Goal: Information Seeking & Learning: Learn about a topic

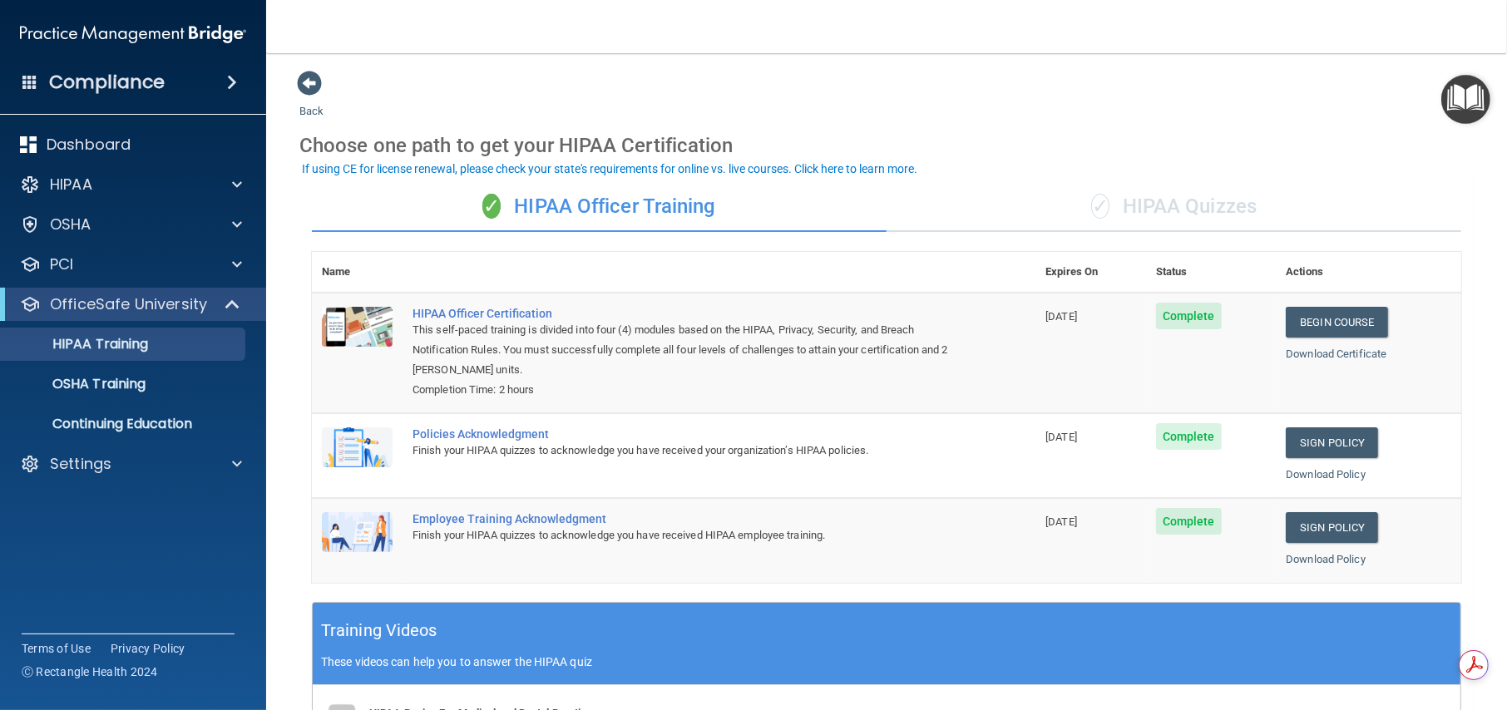
click at [1120, 204] on div "✓ HIPAA Quizzes" at bounding box center [1174, 207] width 575 height 50
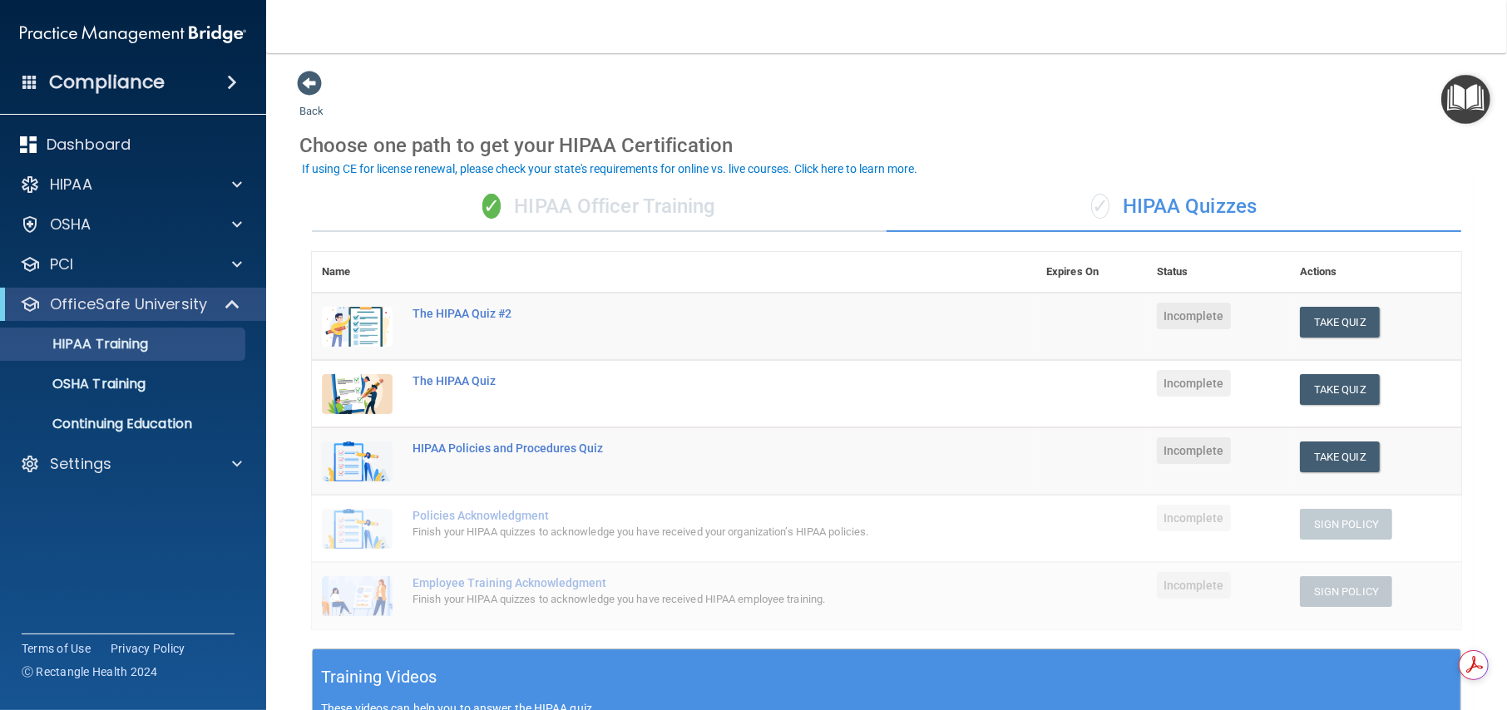
click at [595, 207] on div "✓ HIPAA Officer Training" at bounding box center [599, 207] width 575 height 50
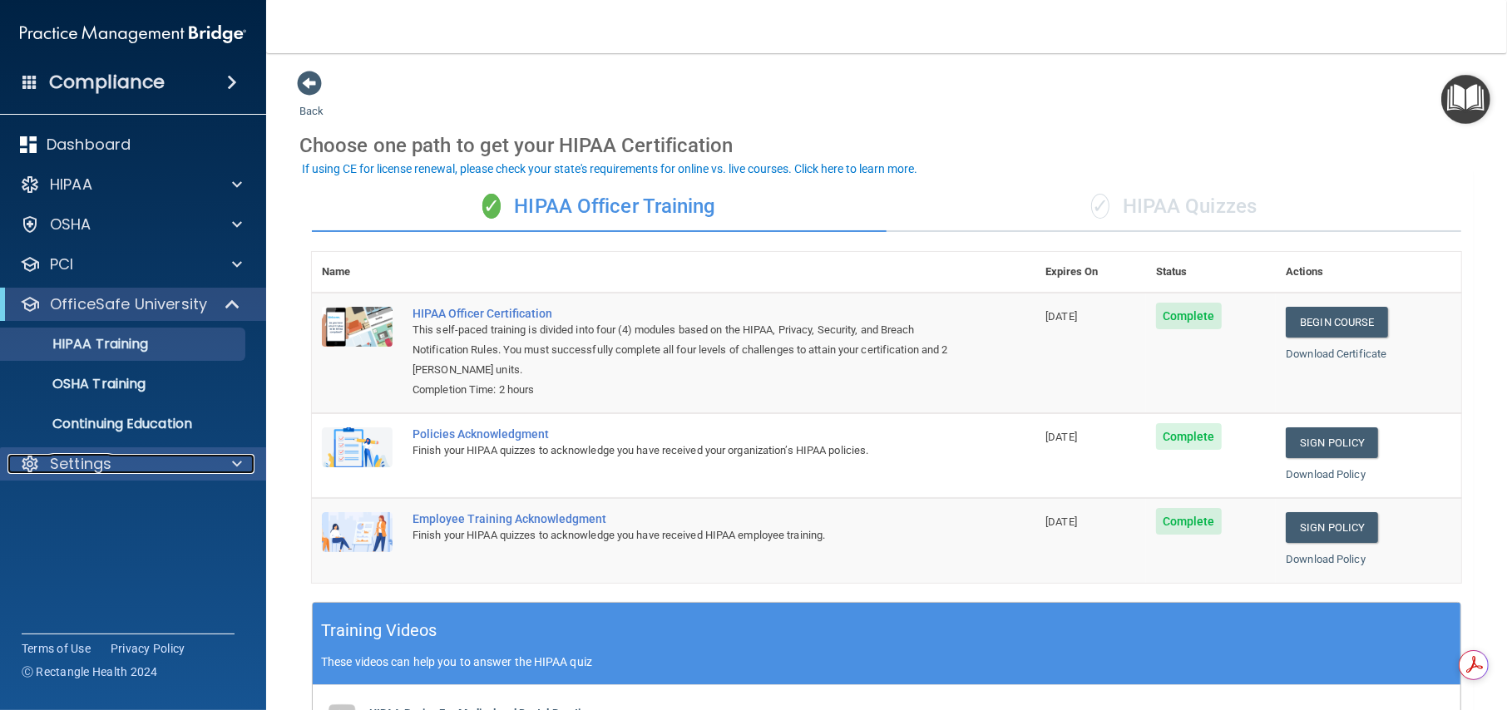
click at [117, 472] on div "Settings" at bounding box center [110, 464] width 206 height 20
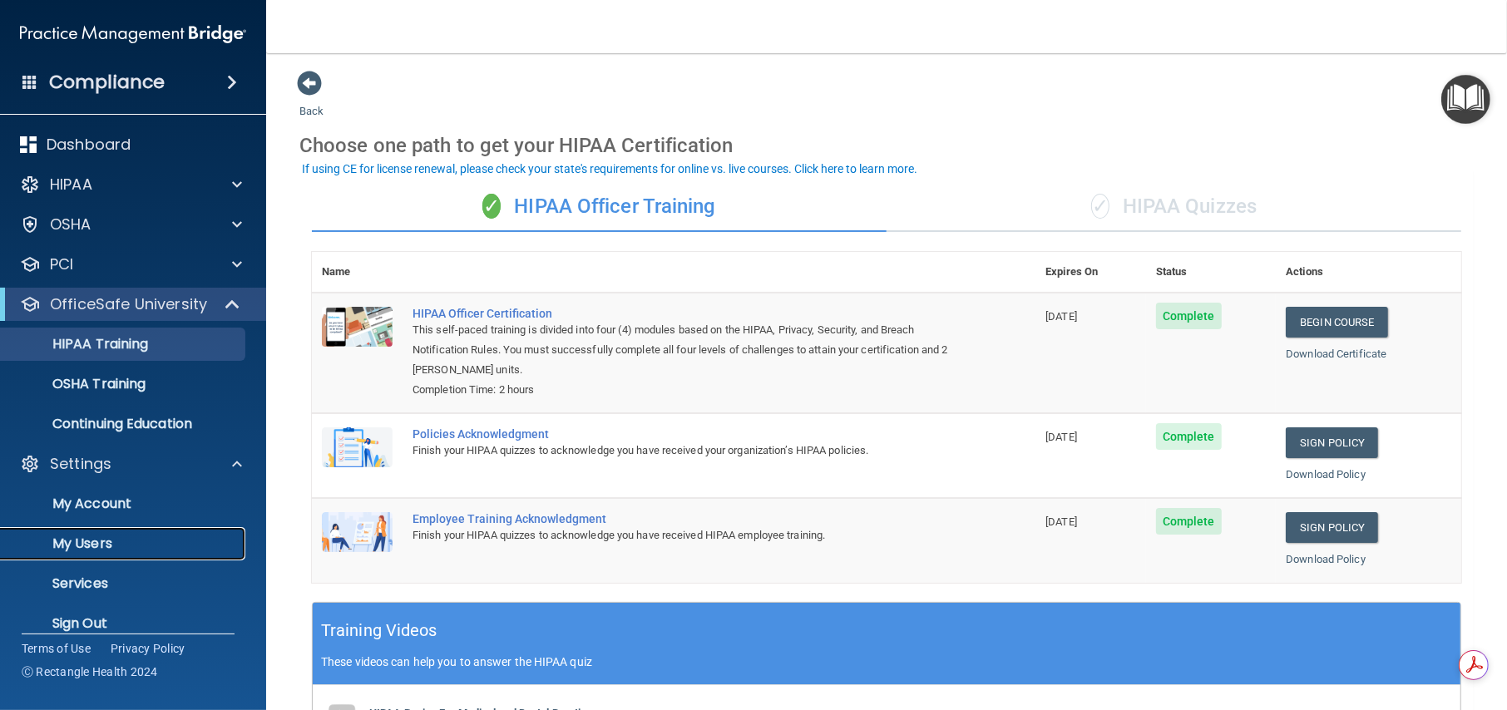
click at [96, 536] on p "My Users" at bounding box center [124, 544] width 227 height 17
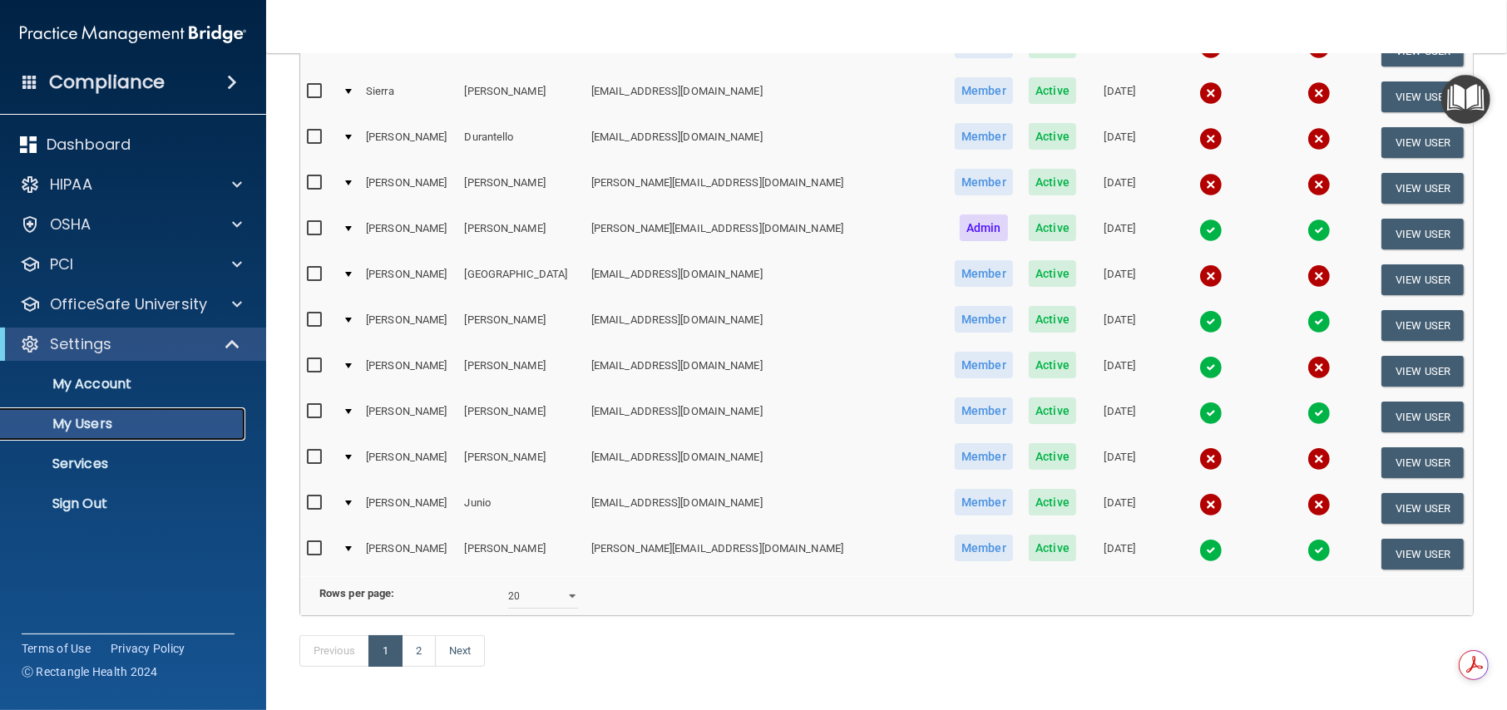
scroll to position [663, 0]
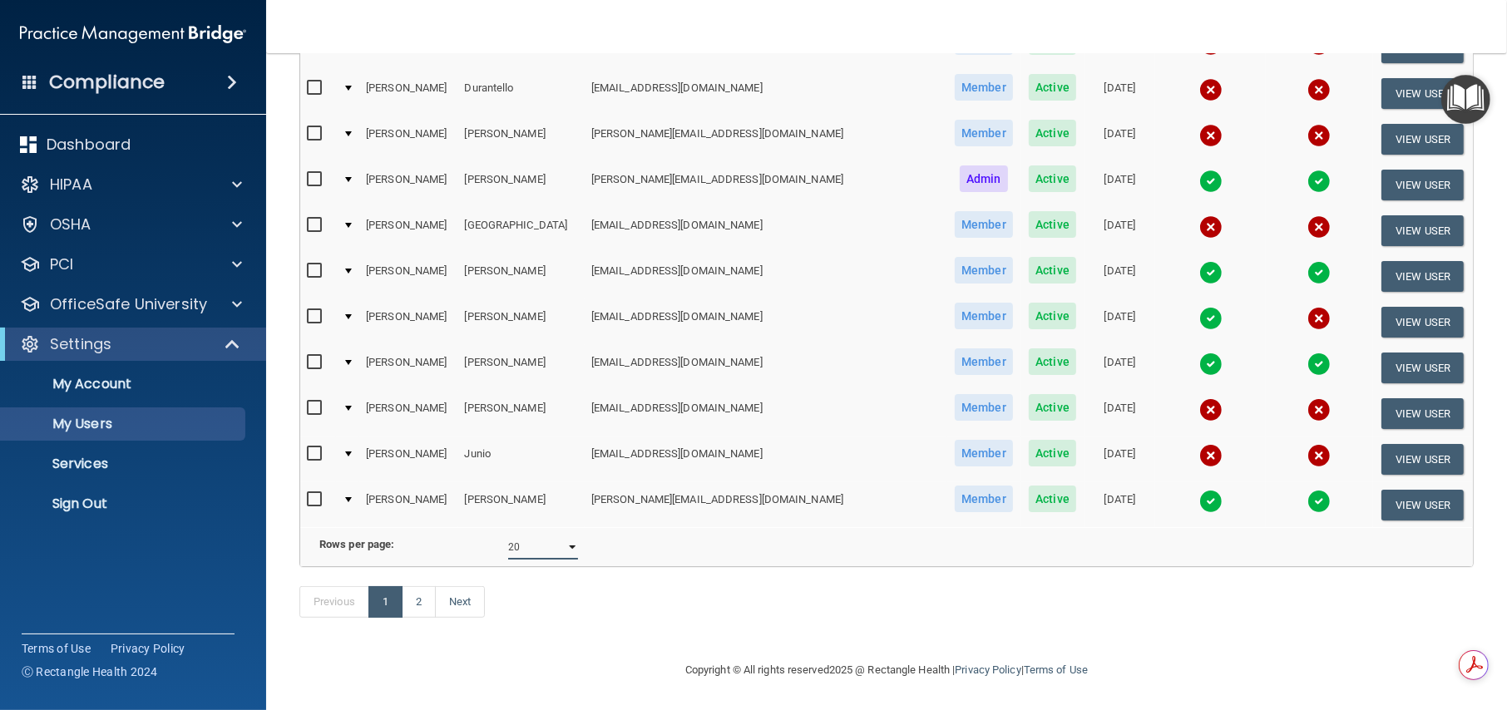
click at [570, 535] on select "10 20 30 40 all" at bounding box center [543, 547] width 70 height 25
select select "39"
click at [508, 535] on select "10 20 30 40 all" at bounding box center [543, 547] width 70 height 25
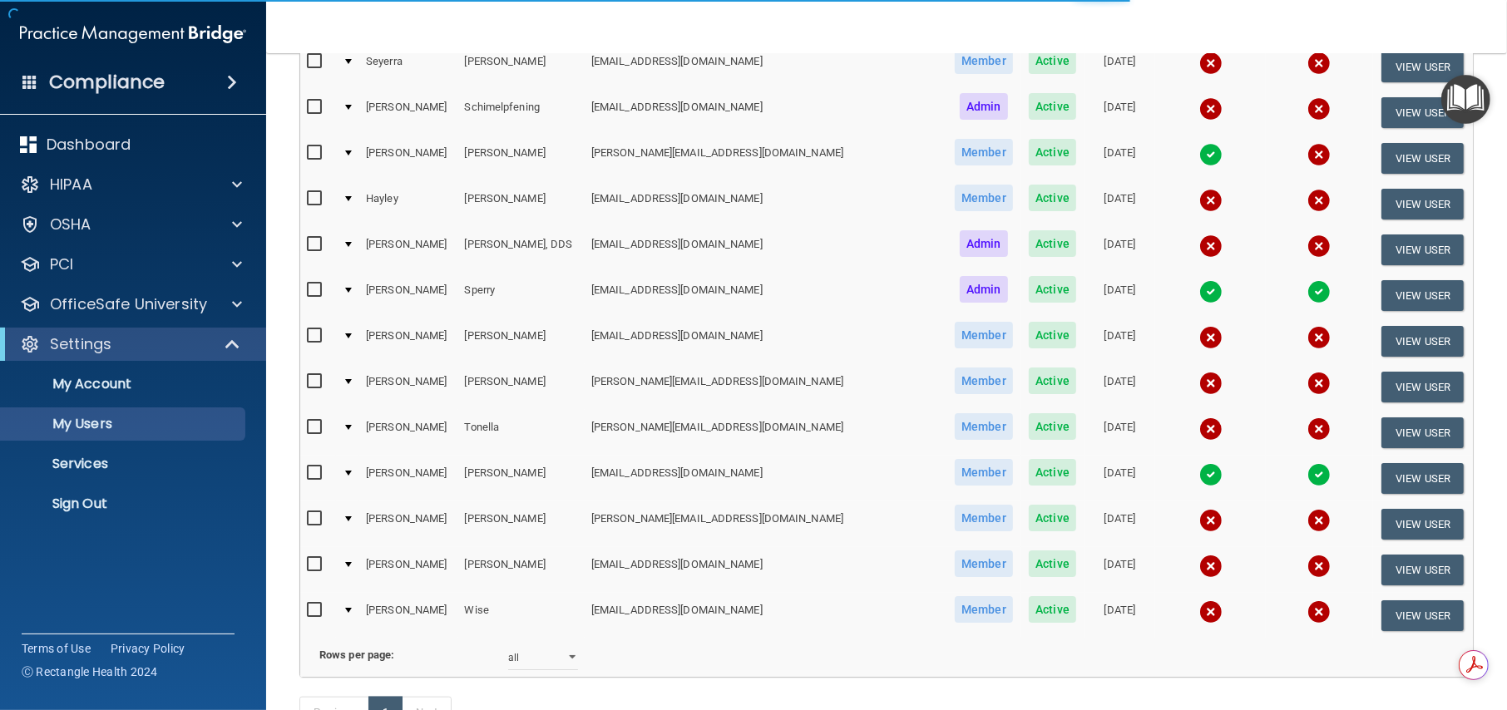
scroll to position [1529, 0]
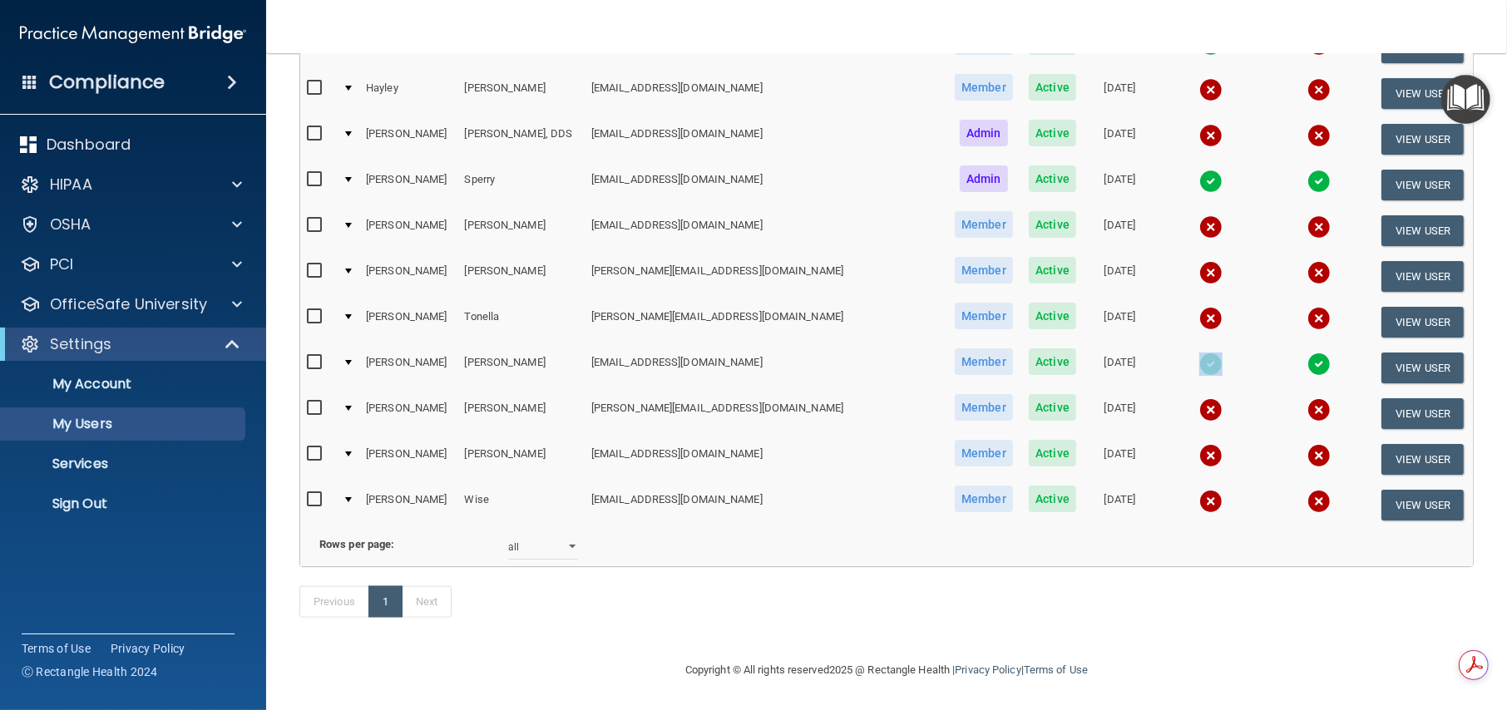
drag, startPoint x: 1124, startPoint y: 345, endPoint x: 1303, endPoint y: 364, distance: 179.8
click at [1301, 364] on tr "[PERSON_NAME] [EMAIL_ADDRESS][DOMAIN_NAME] Member Active [DATE] View User" at bounding box center [886, 368] width 1173 height 46
click at [1237, 538] on div "Rows per page: 10 20 30 40 all" at bounding box center [886, 547] width 1184 height 25
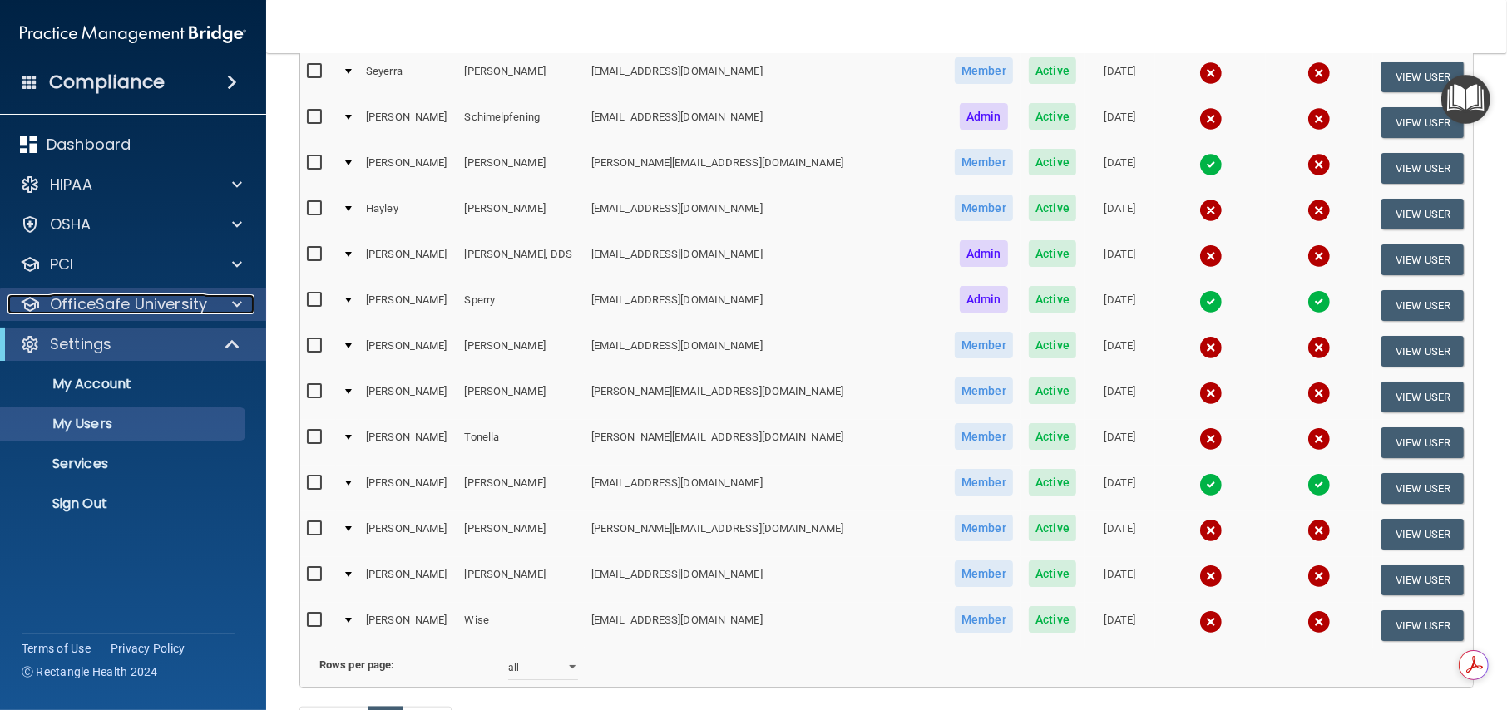
click at [172, 310] on p "OfficeSafe University" at bounding box center [128, 304] width 157 height 20
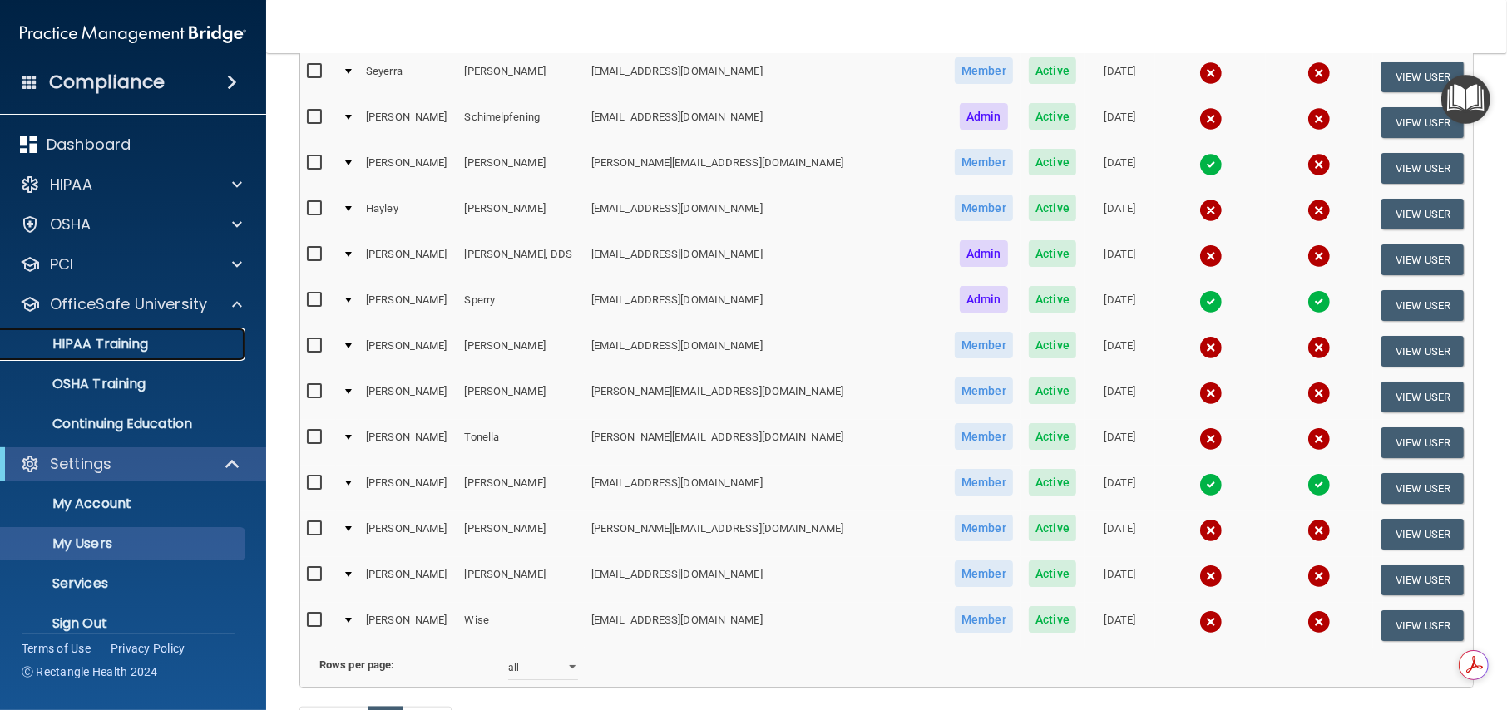
click at [130, 337] on p "HIPAA Training" at bounding box center [79, 344] width 137 height 17
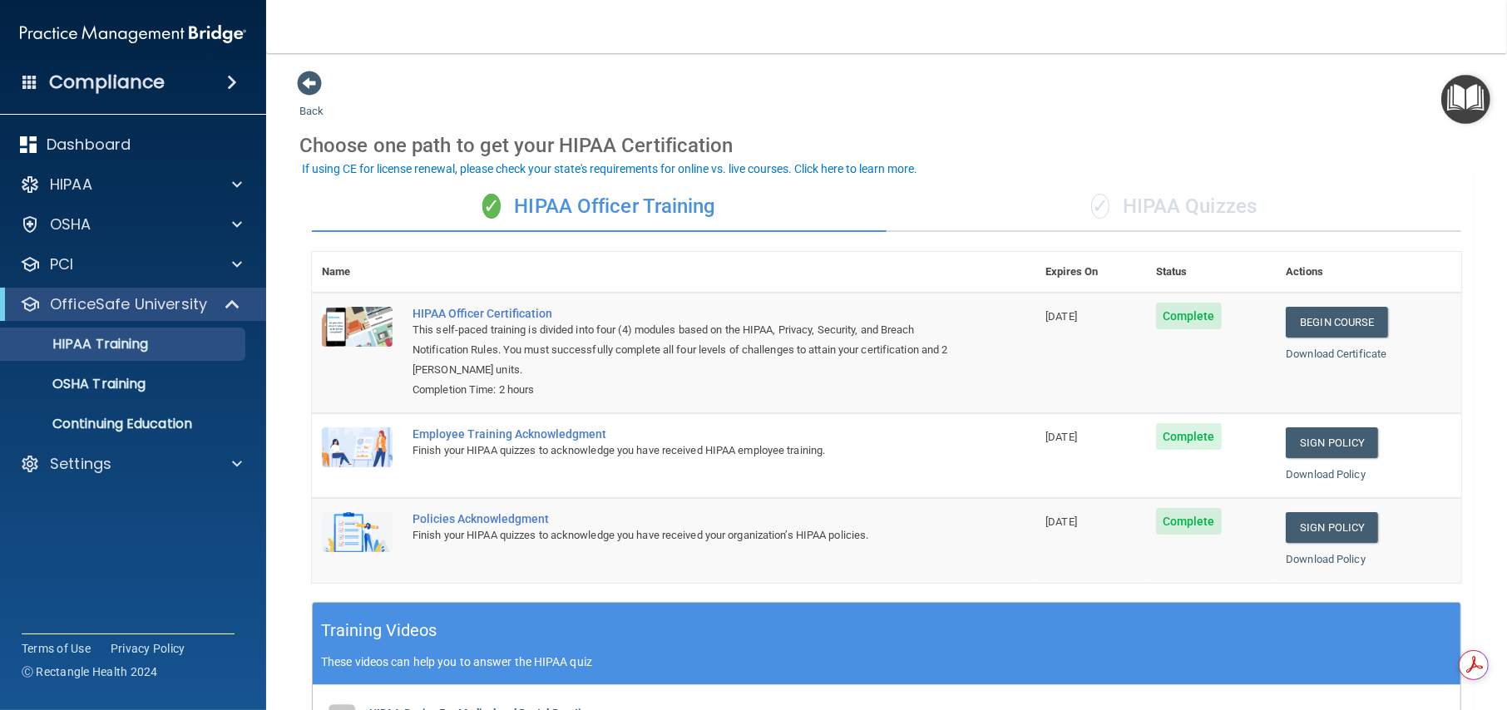
click at [1192, 210] on div "✓ HIPAA Quizzes" at bounding box center [1174, 207] width 575 height 50
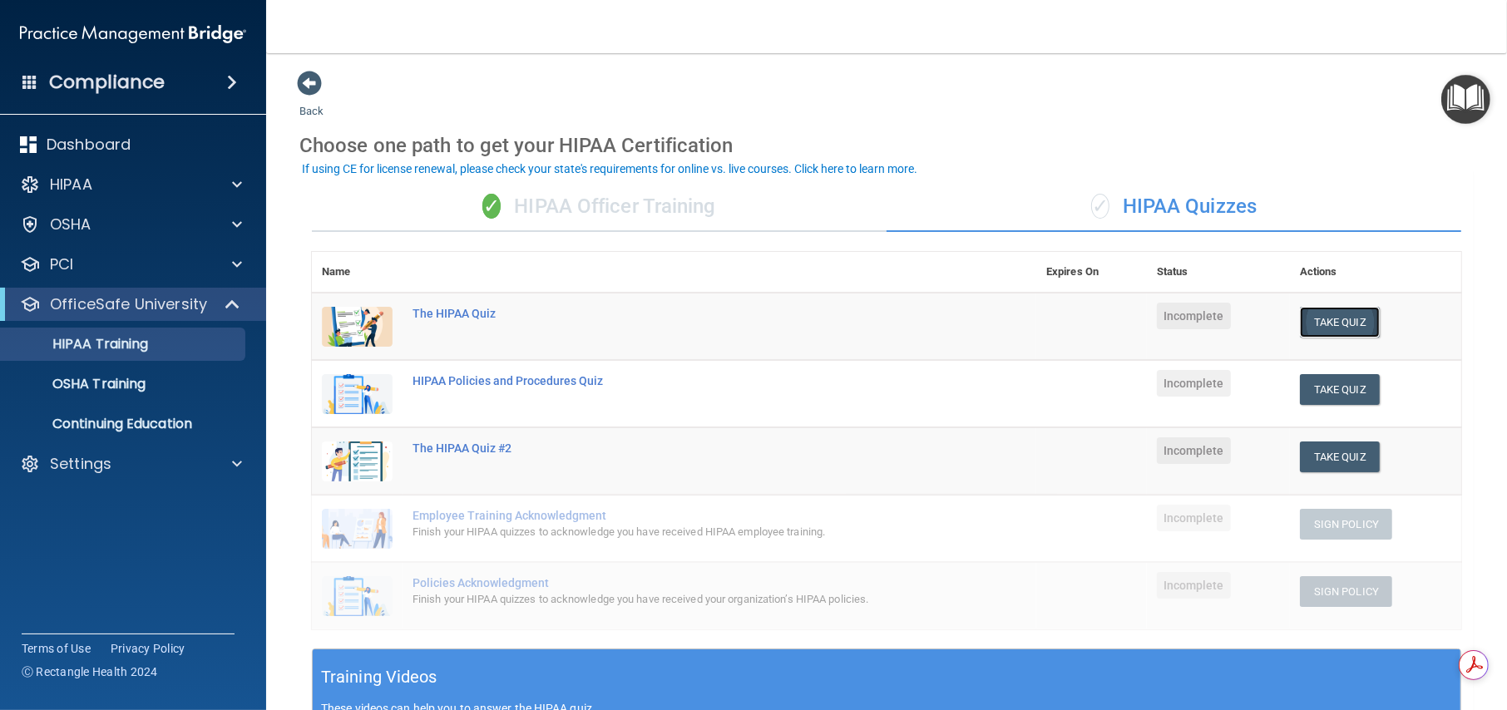
click at [1345, 323] on button "Take Quiz" at bounding box center [1340, 322] width 80 height 31
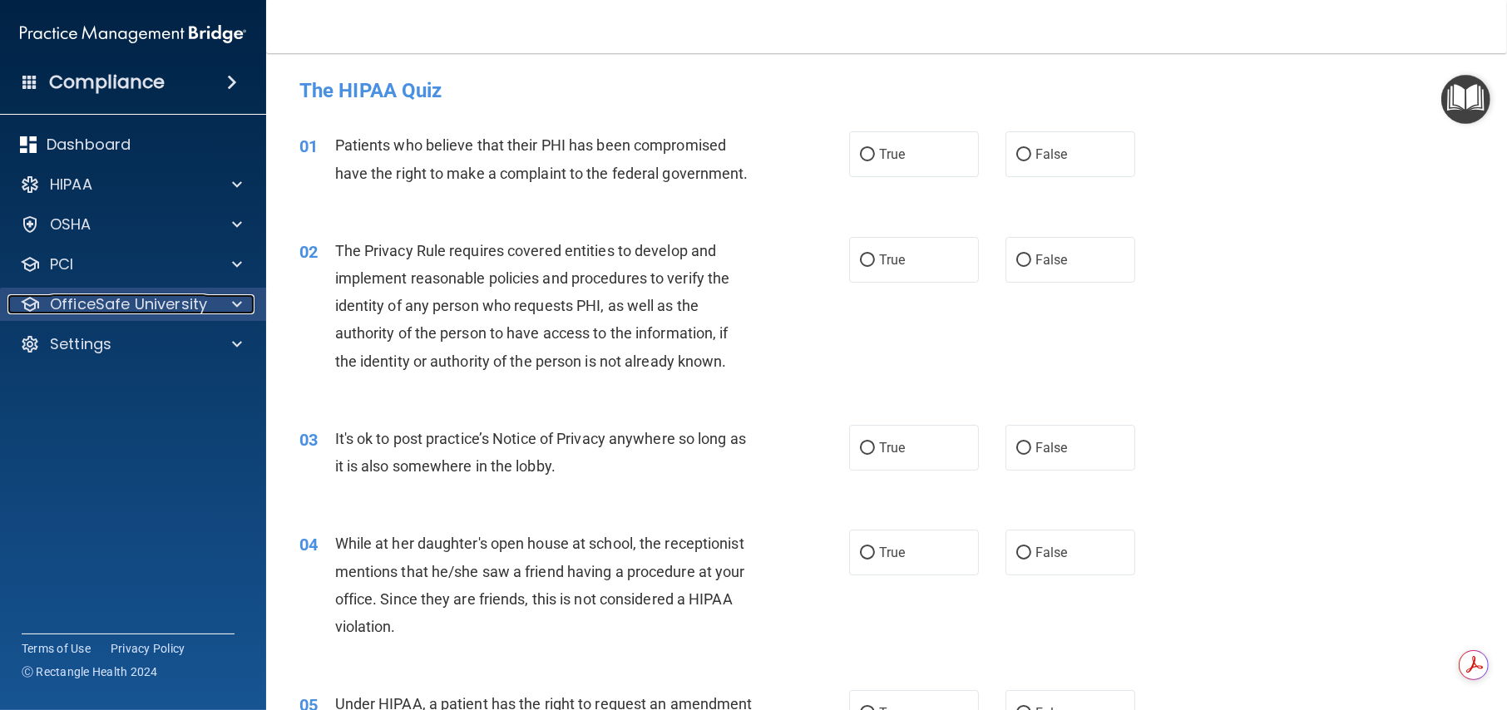
click at [208, 313] on div "OfficeSafe University" at bounding box center [110, 304] width 206 height 20
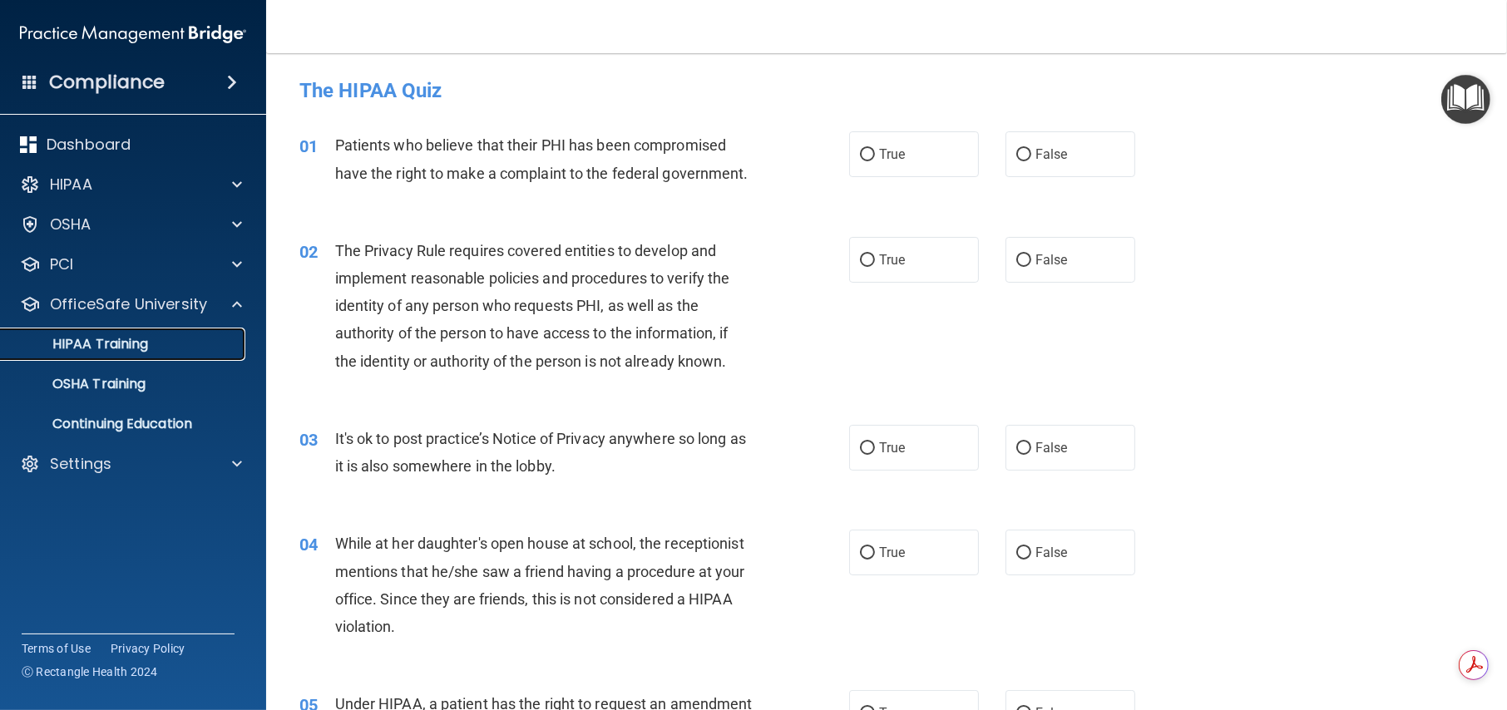
click at [141, 346] on p "HIPAA Training" at bounding box center [79, 344] width 137 height 17
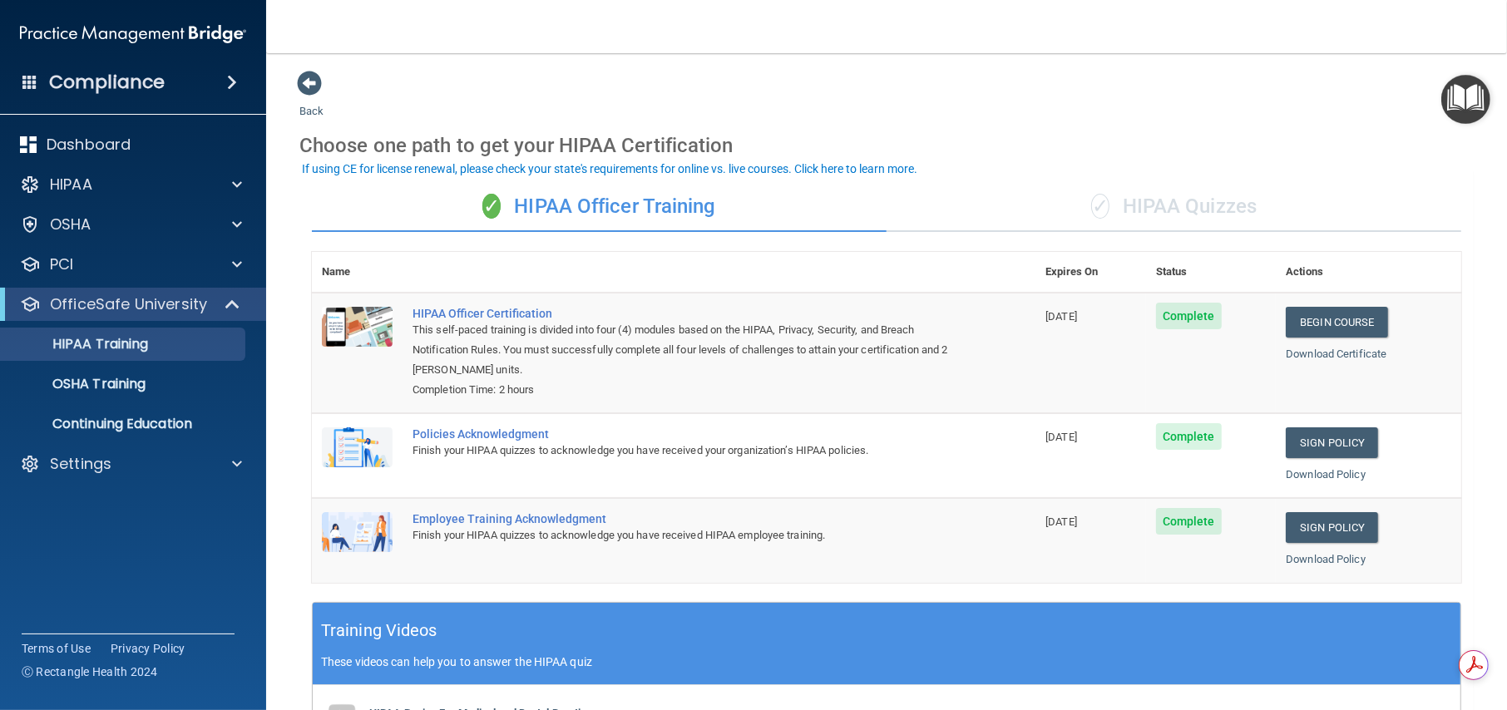
click at [99, 77] on h4 "Compliance" at bounding box center [107, 82] width 116 height 23
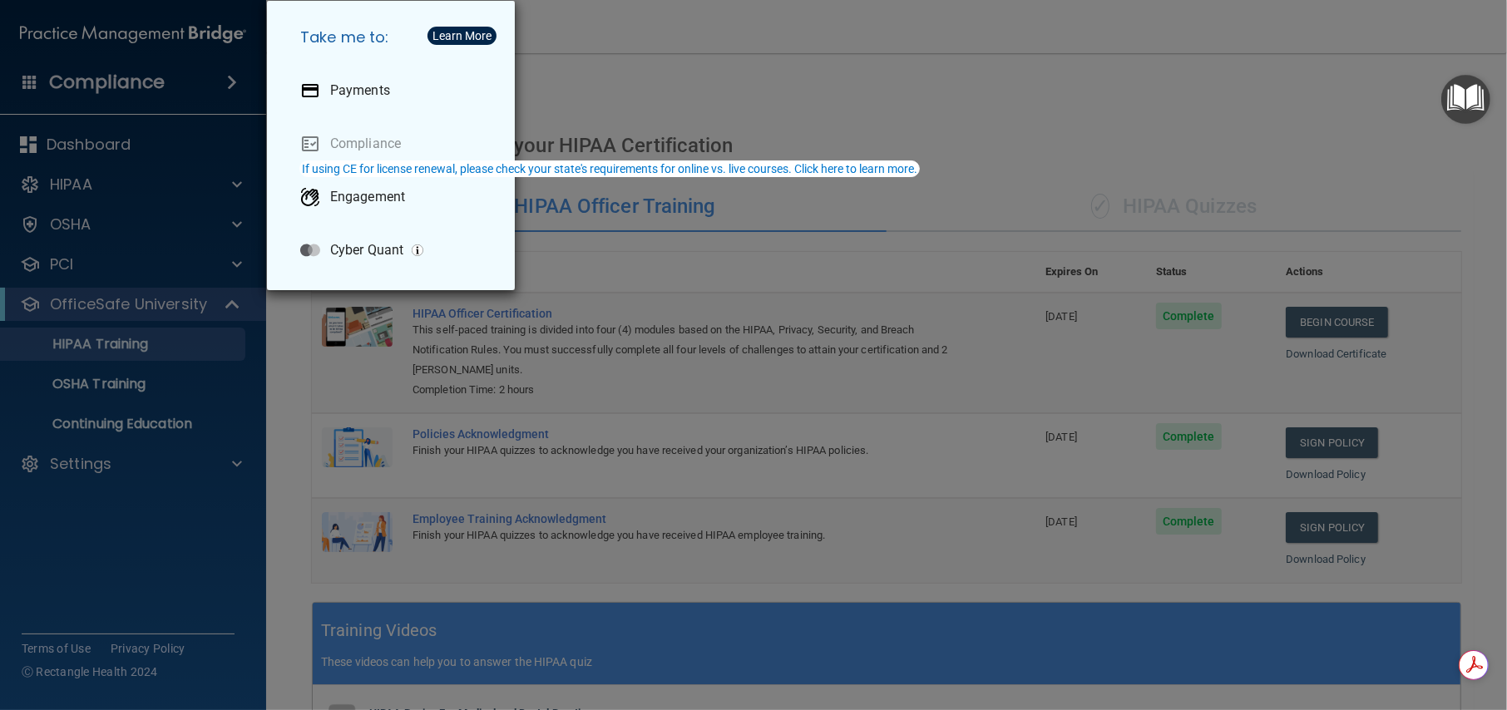
click at [99, 77] on div "Take me to: Payments Compliance Engagement Cyber Quant" at bounding box center [753, 355] width 1507 height 710
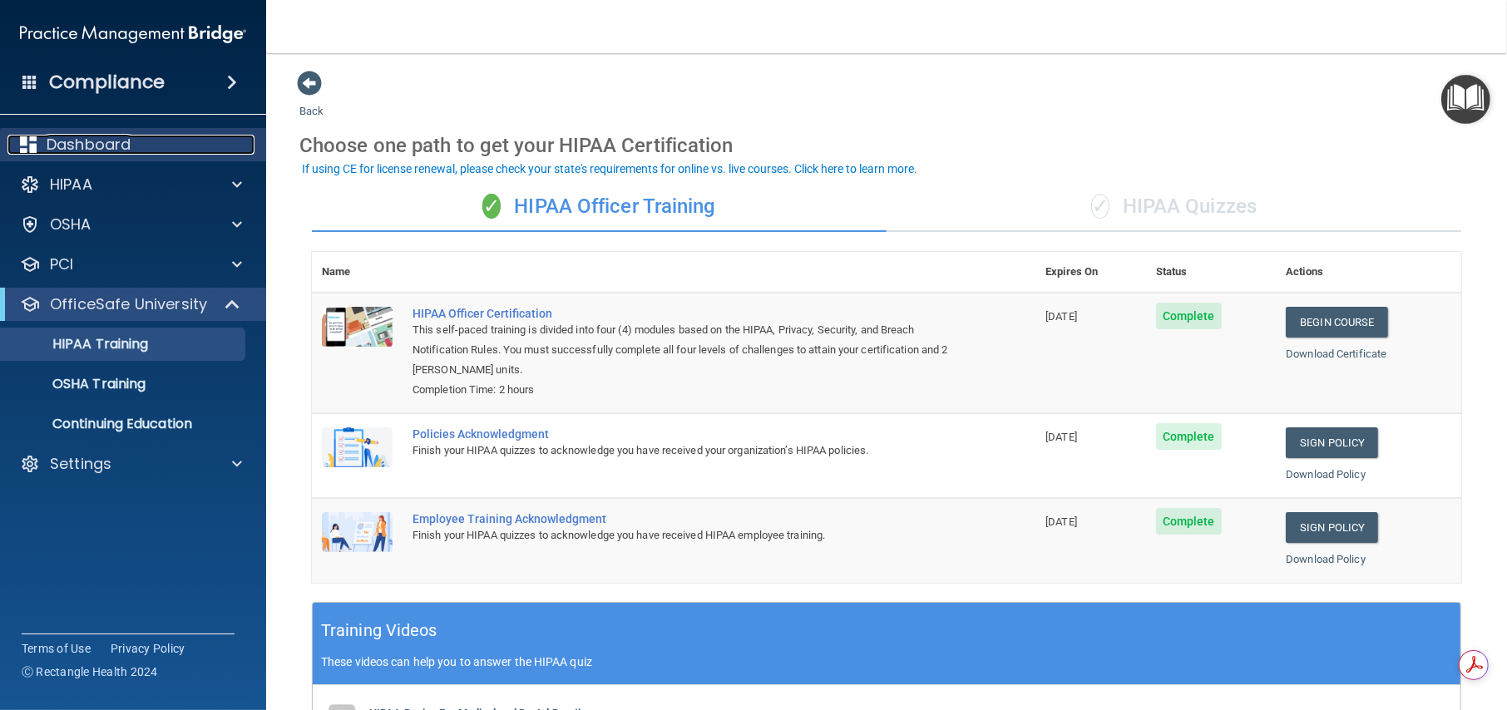
click at [56, 141] on p "Dashboard" at bounding box center [89, 145] width 84 height 20
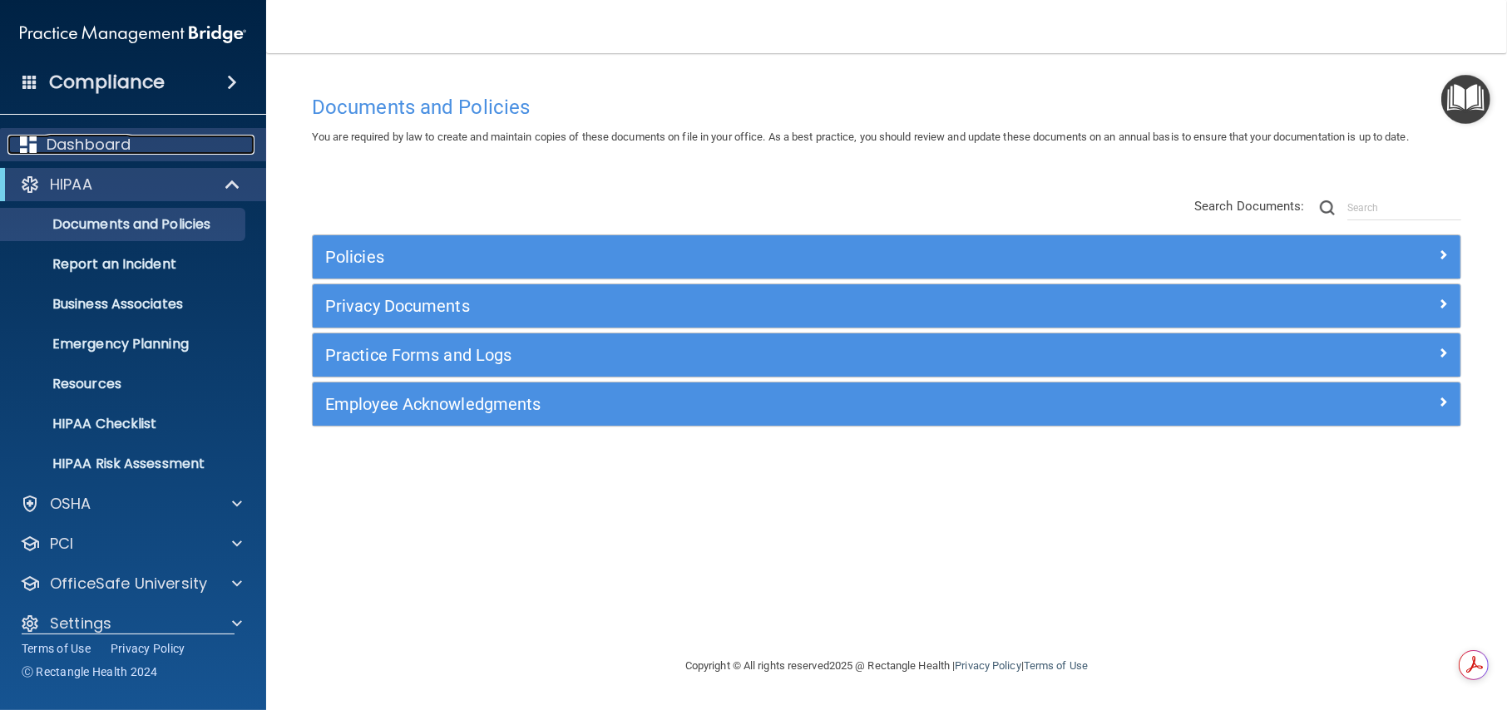
click at [82, 147] on p "Dashboard" at bounding box center [89, 145] width 84 height 20
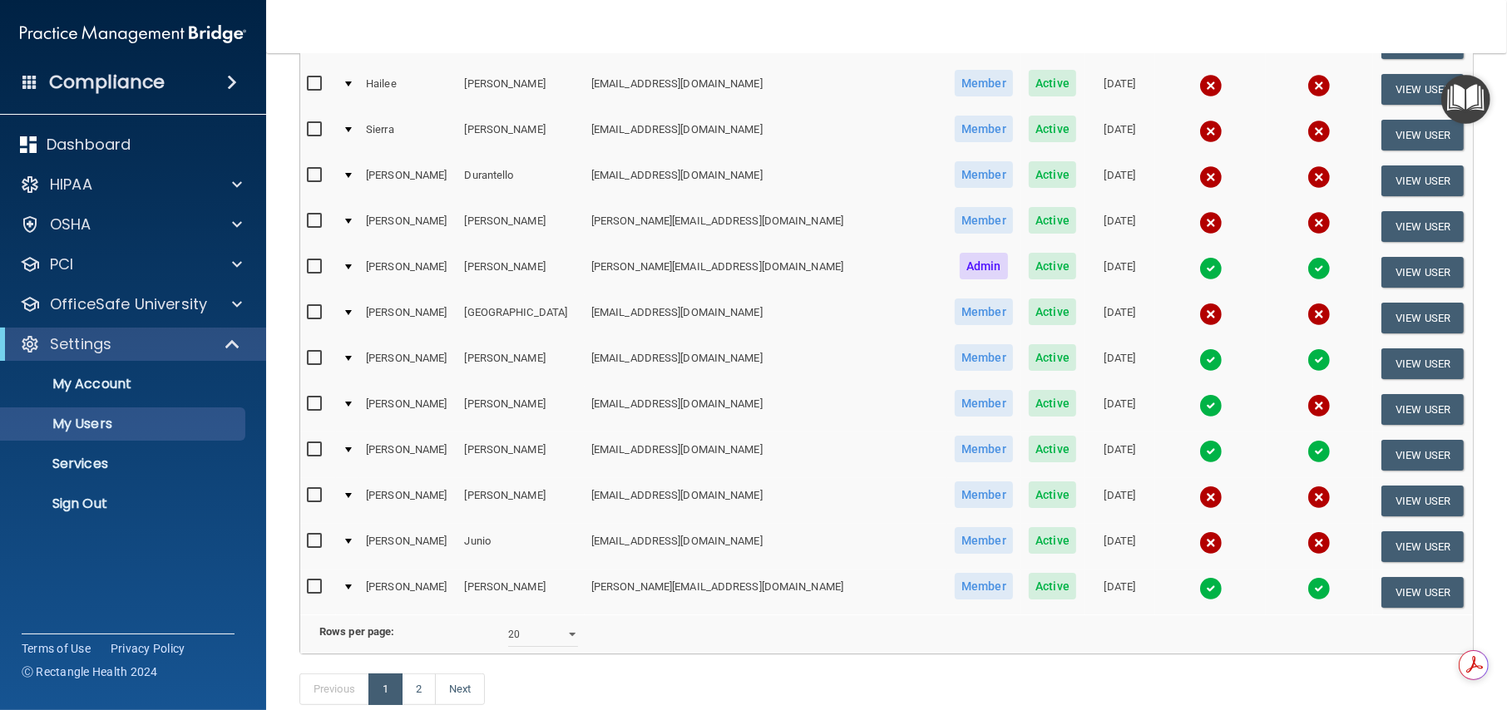
scroll to position [663, 0]
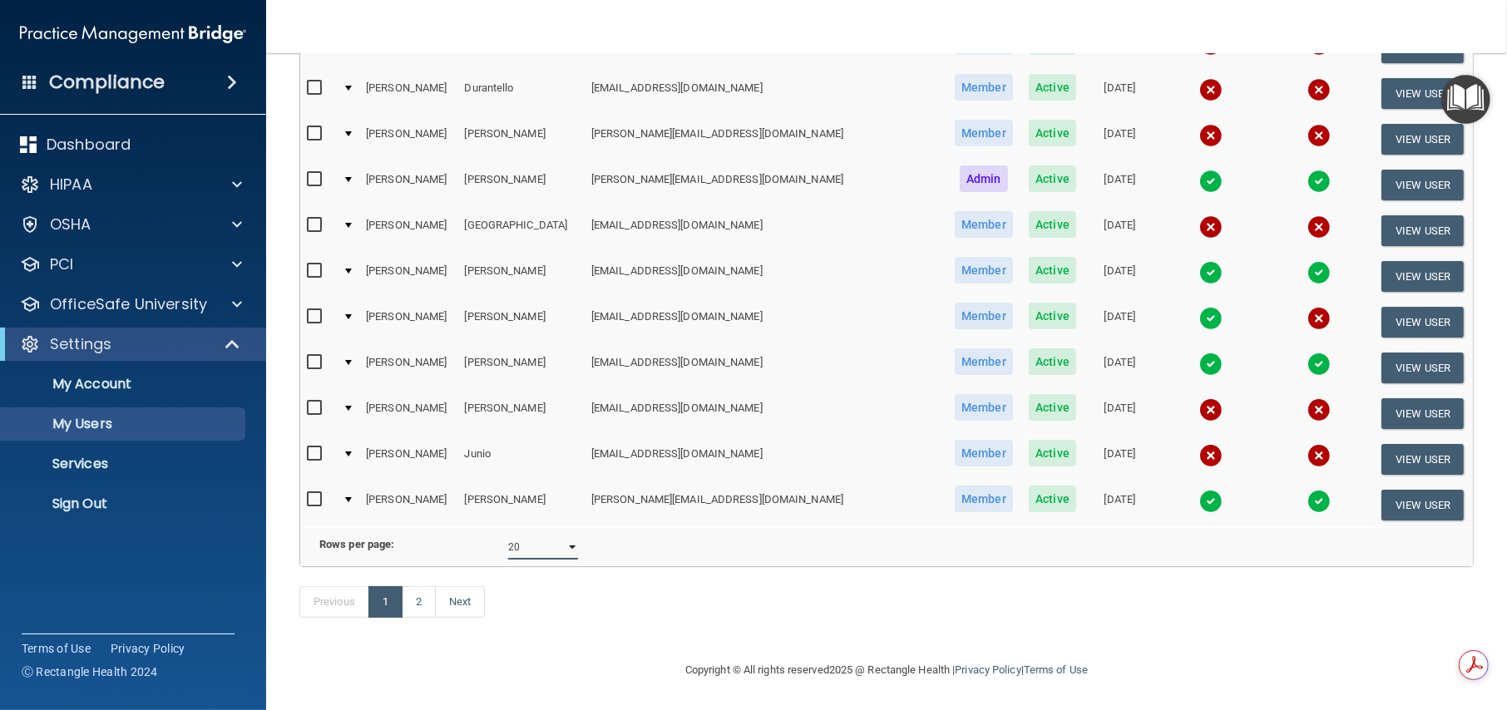
click at [561, 535] on select "10 20 30 40 all" at bounding box center [543, 547] width 70 height 25
select select "39"
click at [508, 535] on select "10 20 30 40 all" at bounding box center [543, 547] width 70 height 25
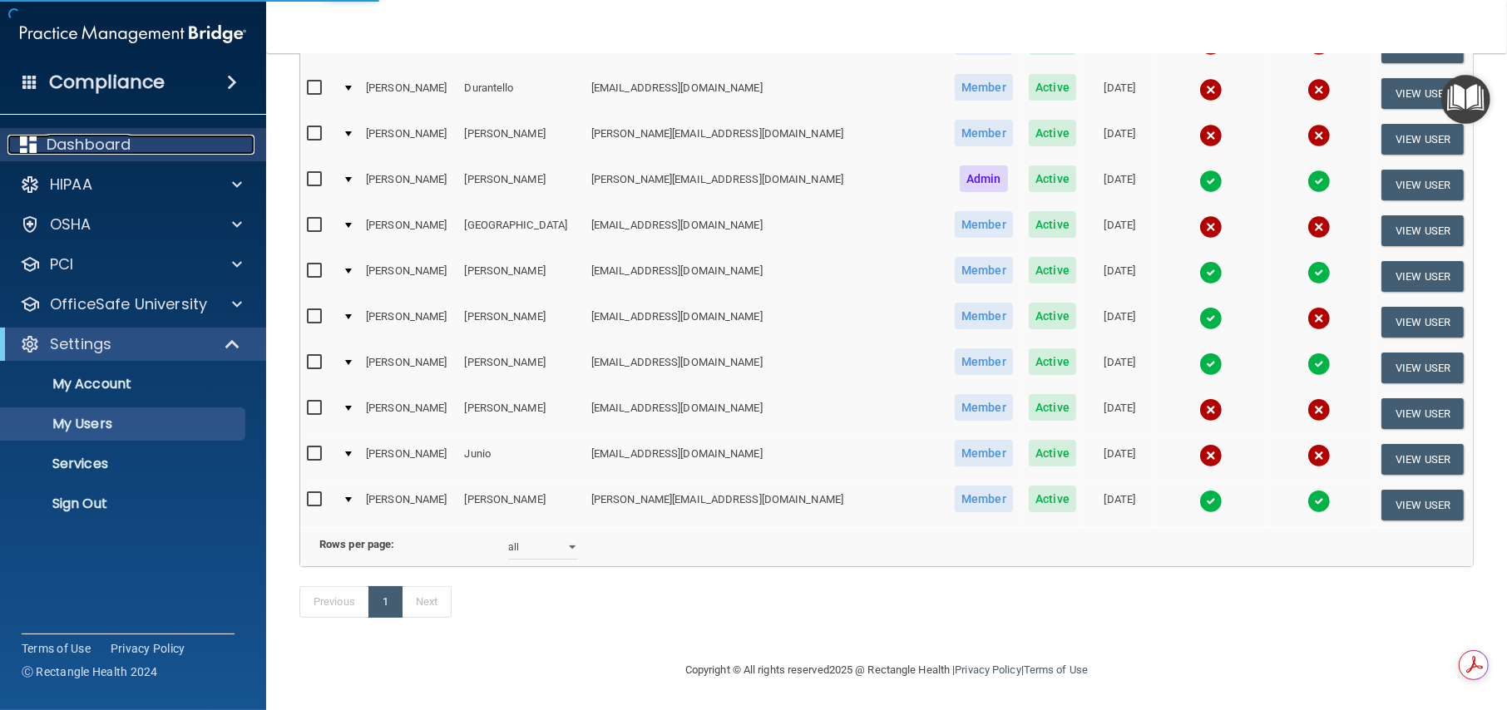
click at [103, 146] on p "Dashboard" at bounding box center [89, 145] width 84 height 20
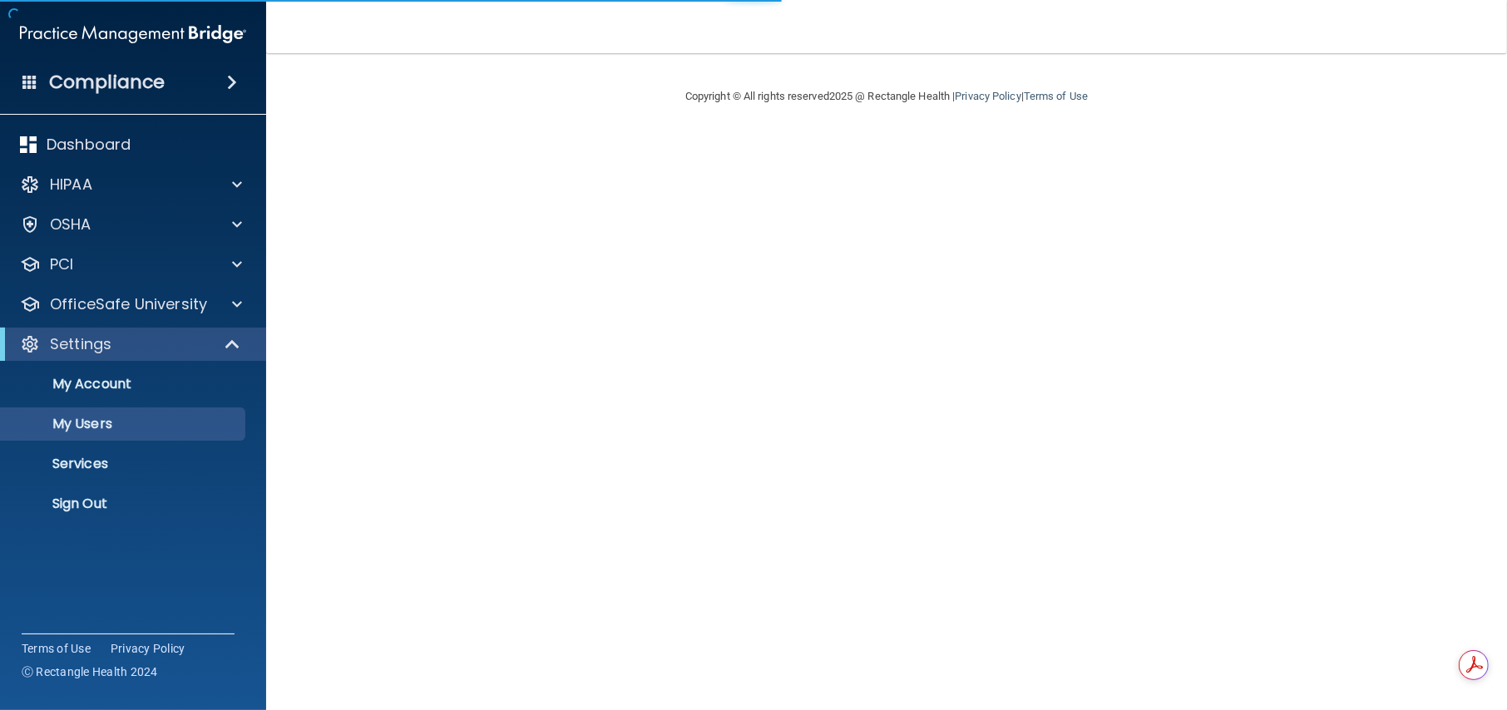
select select "20"
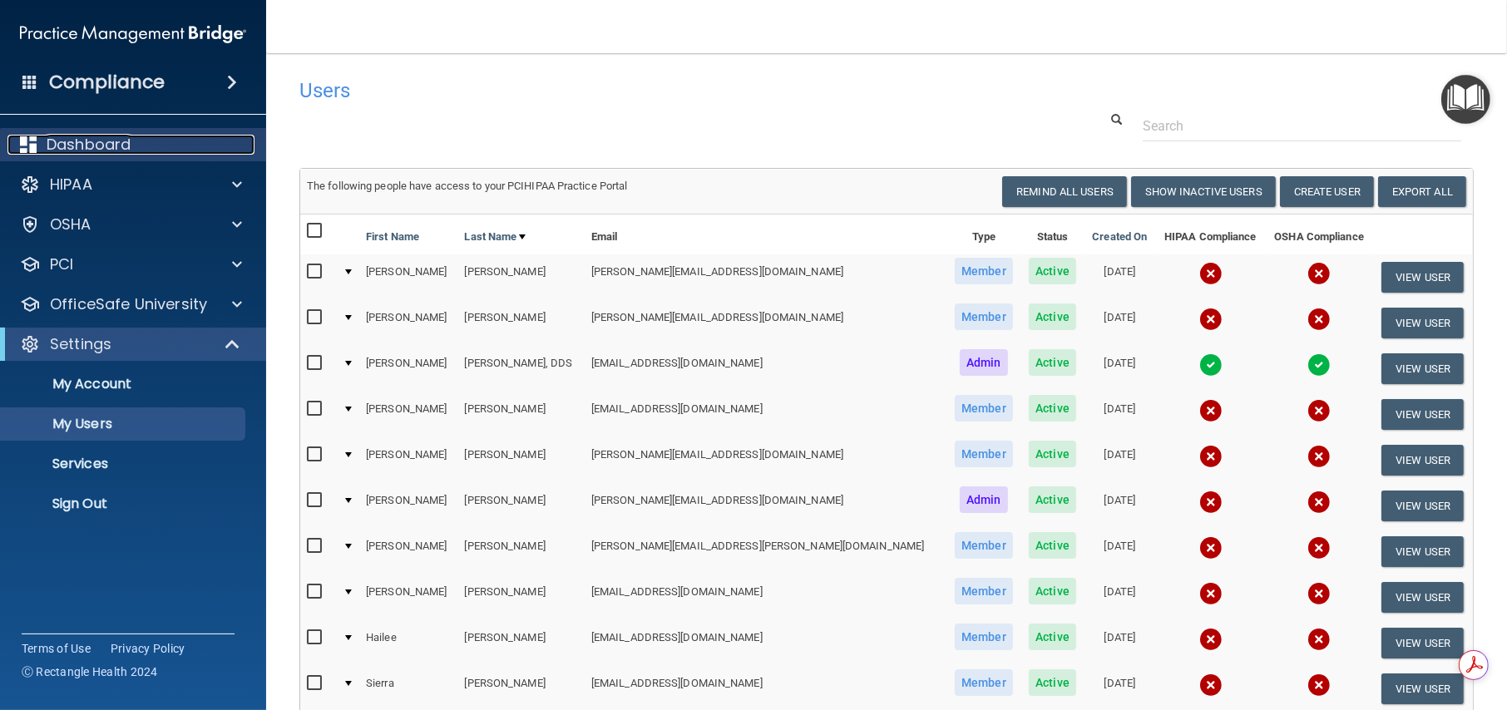
click at [120, 145] on p "Dashboard" at bounding box center [89, 145] width 84 height 20
